Goal: Task Accomplishment & Management: Manage account settings

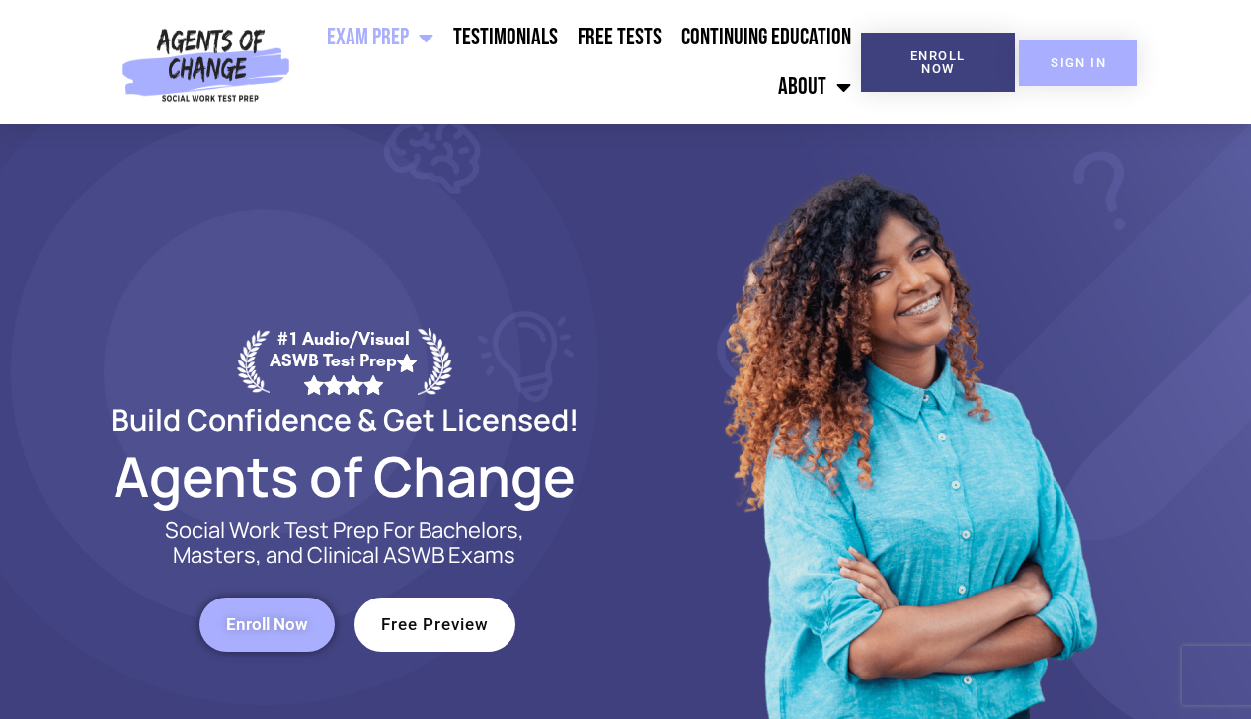
click at [1063, 68] on span "SIGN IN" at bounding box center [1078, 62] width 55 height 13
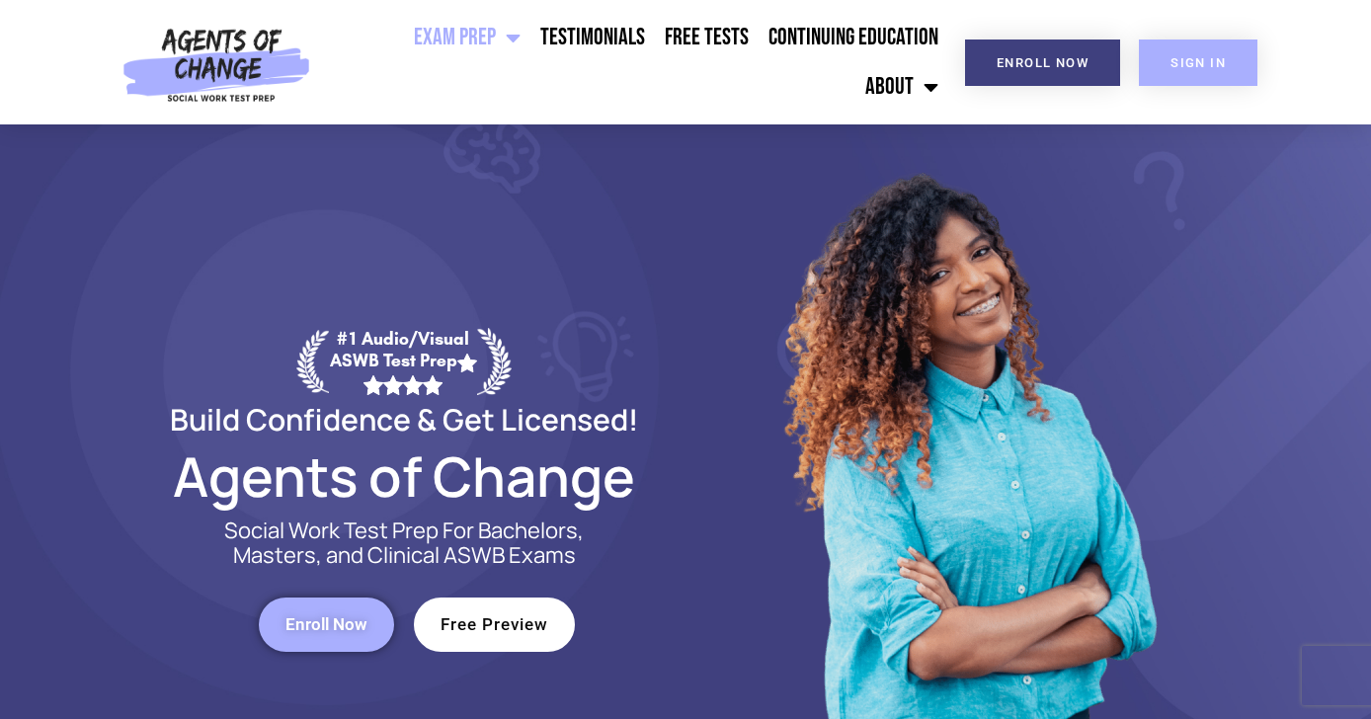
click at [1192, 63] on span "SIGN IN" at bounding box center [1197, 62] width 55 height 13
